Goal: Navigation & Orientation: Find specific page/section

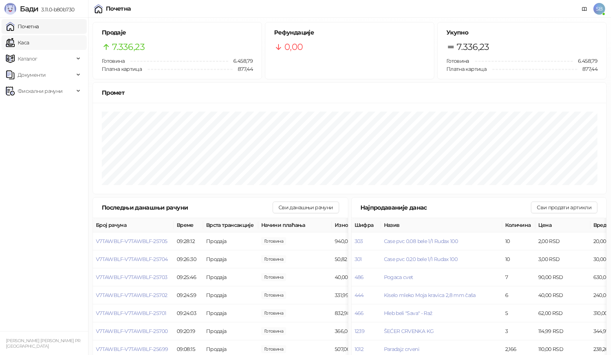
click at [29, 49] on link "Каса" at bounding box center [17, 42] width 23 height 15
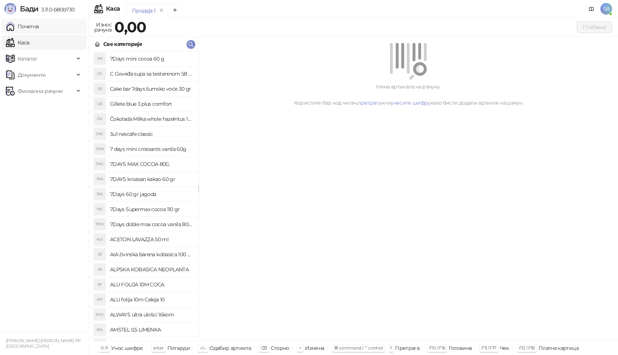
click at [39, 26] on link "Почетна" at bounding box center [22, 26] width 33 height 15
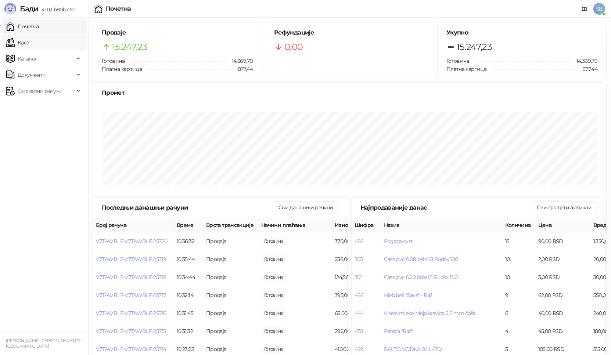
click at [29, 46] on link "Каса" at bounding box center [17, 42] width 23 height 15
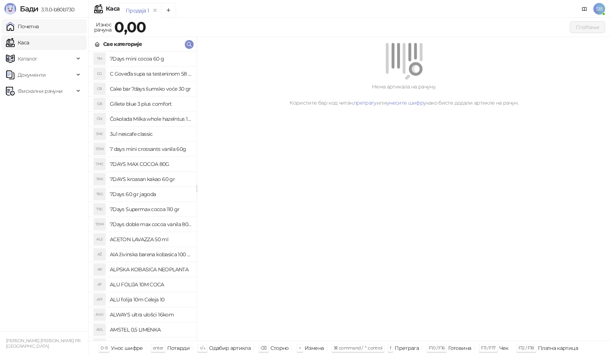
click at [39, 26] on link "Почетна" at bounding box center [22, 26] width 33 height 15
